Goal: Communication & Community: Answer question/provide support

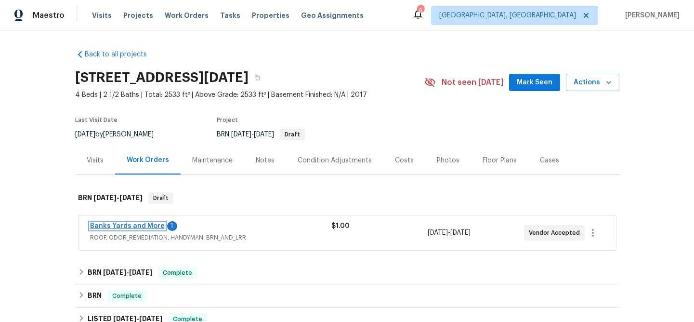
click at [120, 227] on link "Banks Yards and More" at bounding box center [127, 225] width 75 height 7
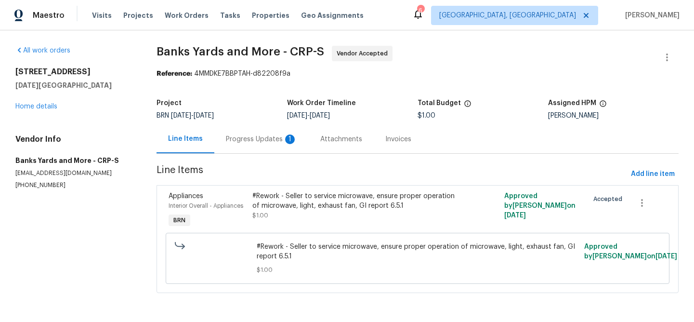
scroll to position [6, 0]
click at [234, 134] on div "Progress Updates 1" at bounding box center [261, 139] width 71 height 10
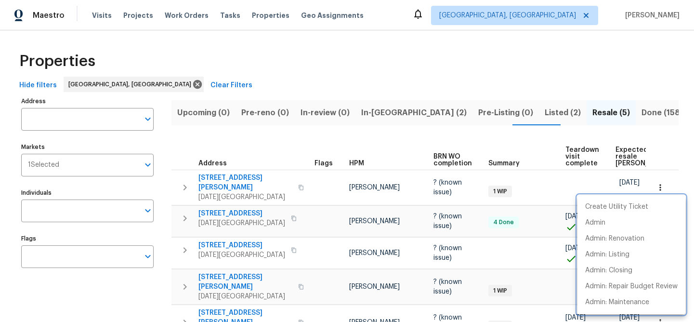
click at [239, 144] on div at bounding box center [347, 161] width 694 height 322
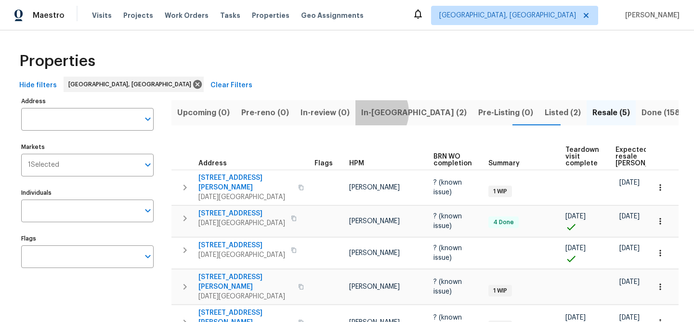
click at [367, 112] on span "In-reno (2)" at bounding box center [413, 112] width 105 height 13
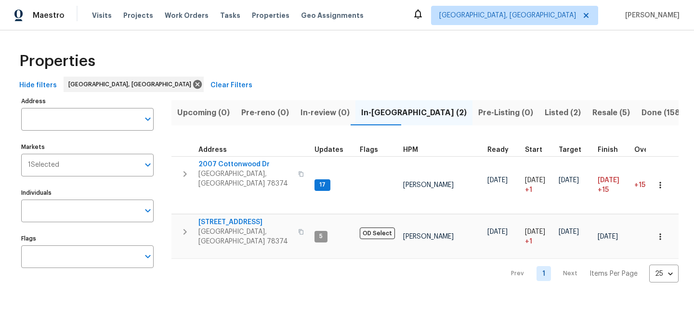
click at [545, 114] on span "Listed (2)" at bounding box center [563, 112] width 36 height 13
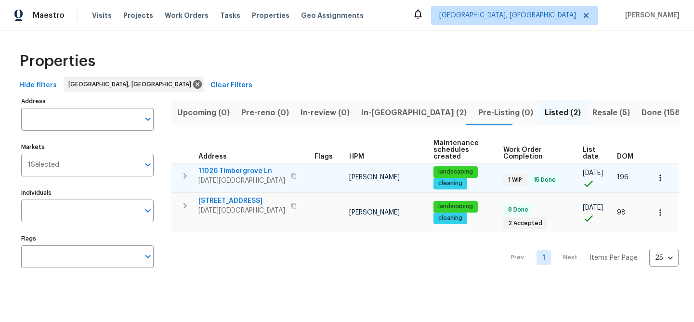
click at [238, 171] on span "11026 Timbergrove Ln" at bounding box center [241, 171] width 87 height 10
click at [659, 178] on icon "button" at bounding box center [659, 177] width 1 height 6
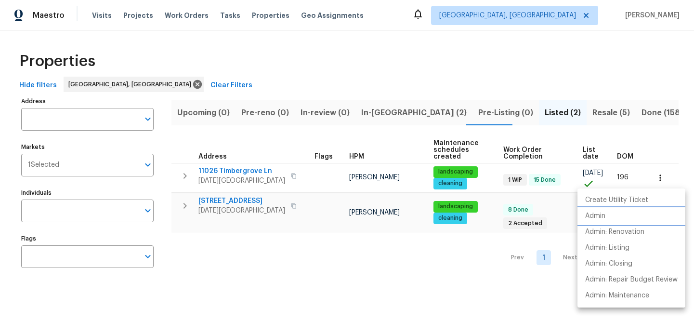
click at [598, 215] on p "Admin" at bounding box center [595, 216] width 20 height 10
click at [317, 65] on div at bounding box center [347, 161] width 694 height 322
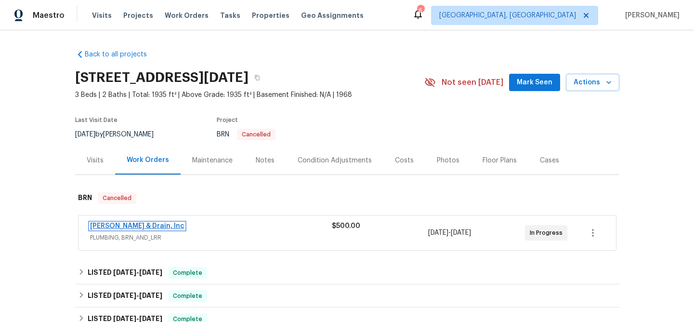
click at [150, 227] on link "Owen Plumbing & Drain, Inc" at bounding box center [137, 225] width 94 height 7
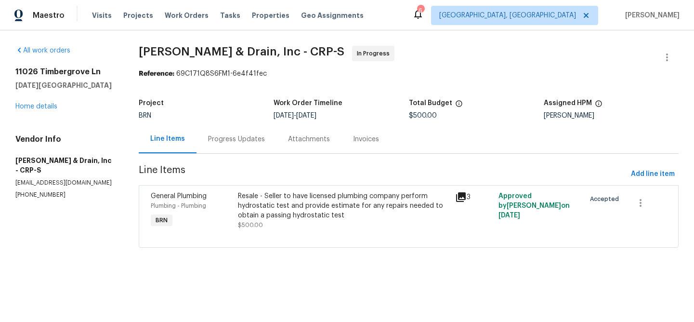
click at [229, 139] on div "Progress Updates" at bounding box center [236, 139] width 57 height 10
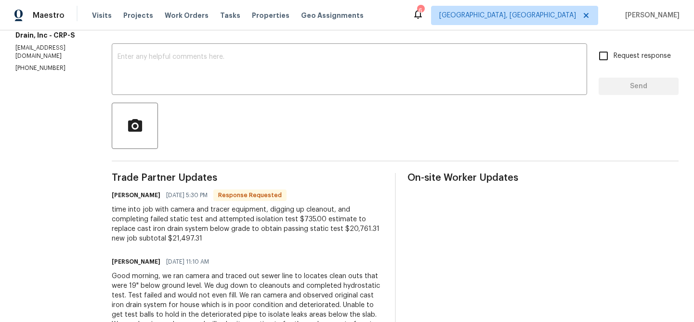
scroll to position [99, 0]
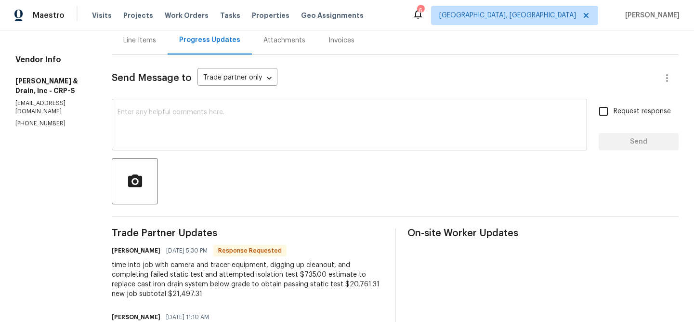
click at [142, 115] on textarea at bounding box center [349, 126] width 464 height 34
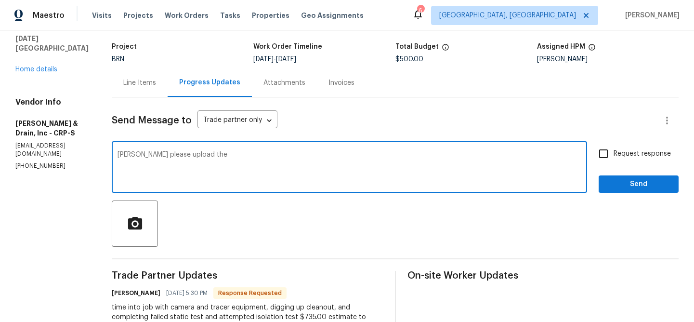
scroll to position [16, 0]
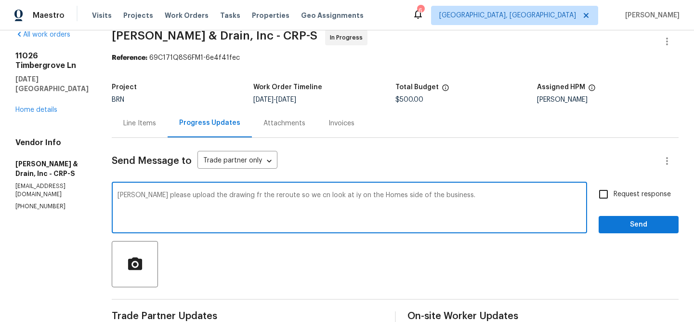
click at [229, 195] on textarea "Phillip please upload the drawing fr the reroute so we cn look at iy on the Hom…" at bounding box center [349, 209] width 464 height 34
click at [462, 199] on textarea "Phillip please upload the drawing for the reroute so we can look at it on the H…" at bounding box center [349, 209] width 464 height 34
type textarea "Phillip please upload the drawing for the reroute so we can look at it on the H…"
click at [598, 198] on input "Request response" at bounding box center [603, 194] width 20 height 20
checkbox input "true"
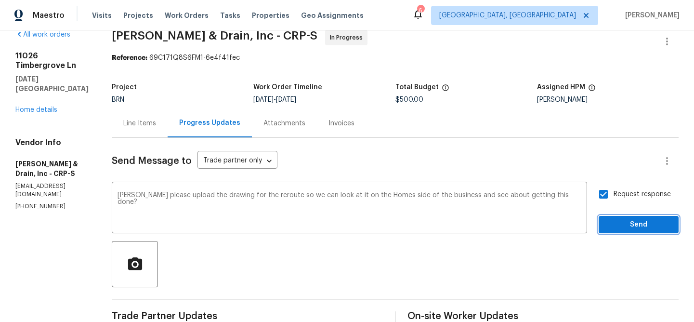
click at [615, 230] on span "Send" at bounding box center [638, 225] width 65 height 12
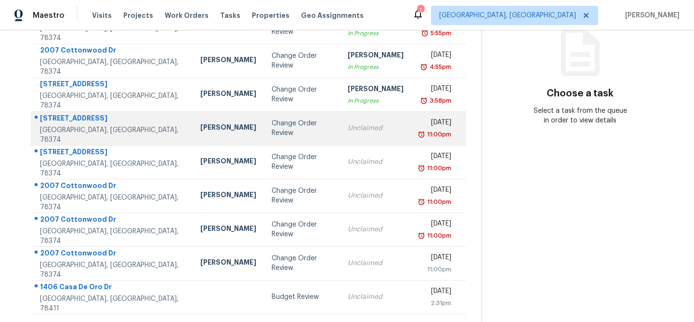
scroll to position [136, 0]
